Goal: Task Accomplishment & Management: Use online tool/utility

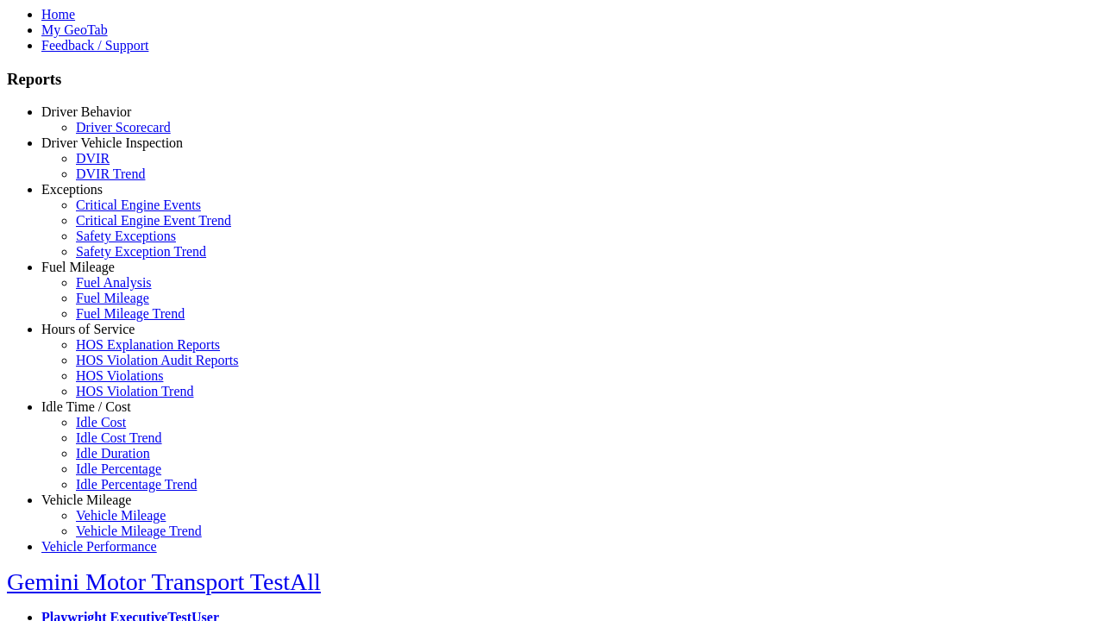
click at [99, 414] on link "Idle Time / Cost" at bounding box center [86, 406] width 90 height 15
click at [112, 430] on link "Idle Cost" at bounding box center [101, 422] width 50 height 15
type input "*********"
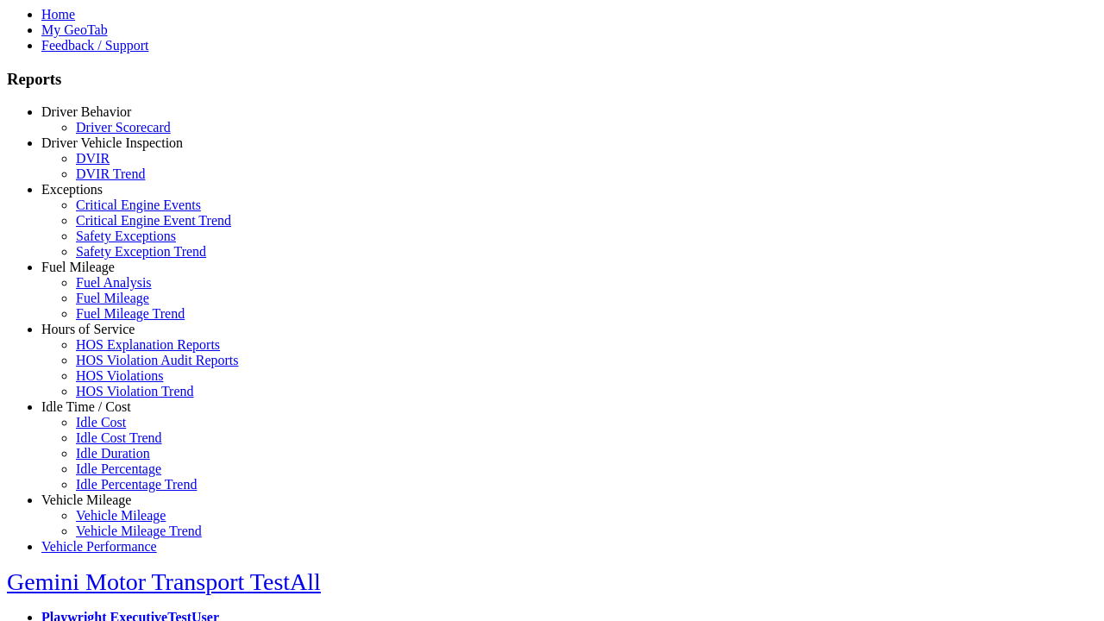
type input "**********"
